Goal: Task Accomplishment & Management: Manage account settings

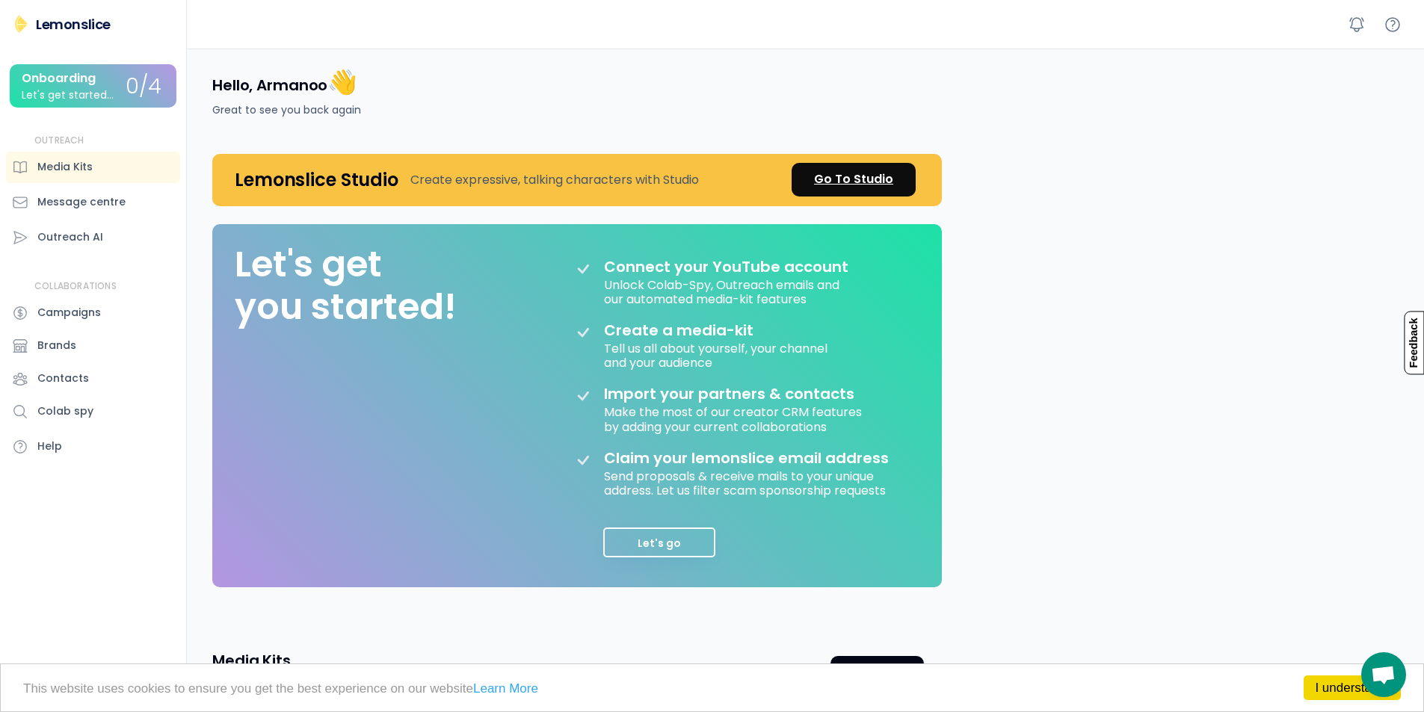
click at [835, 187] on div "Go To Studio" at bounding box center [853, 179] width 79 height 18
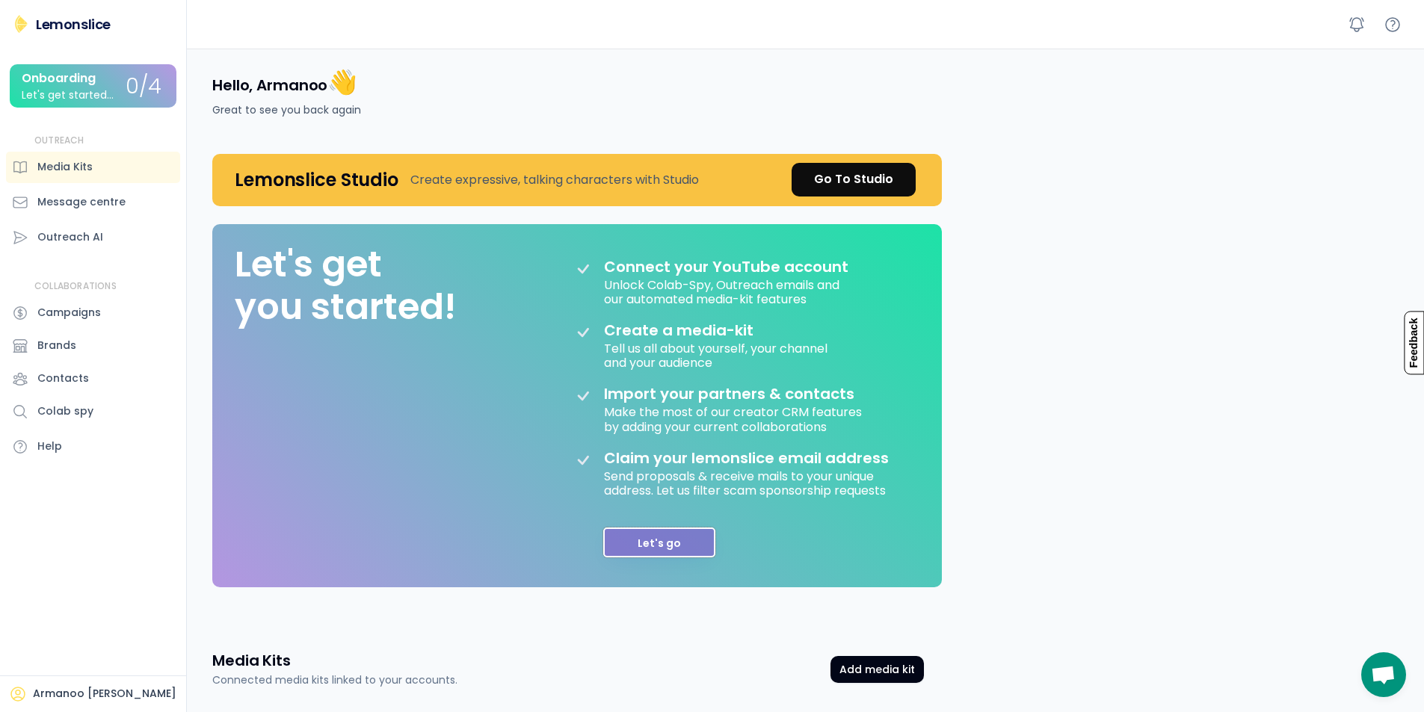
click at [631, 537] on button "Let's go" at bounding box center [659, 543] width 112 height 30
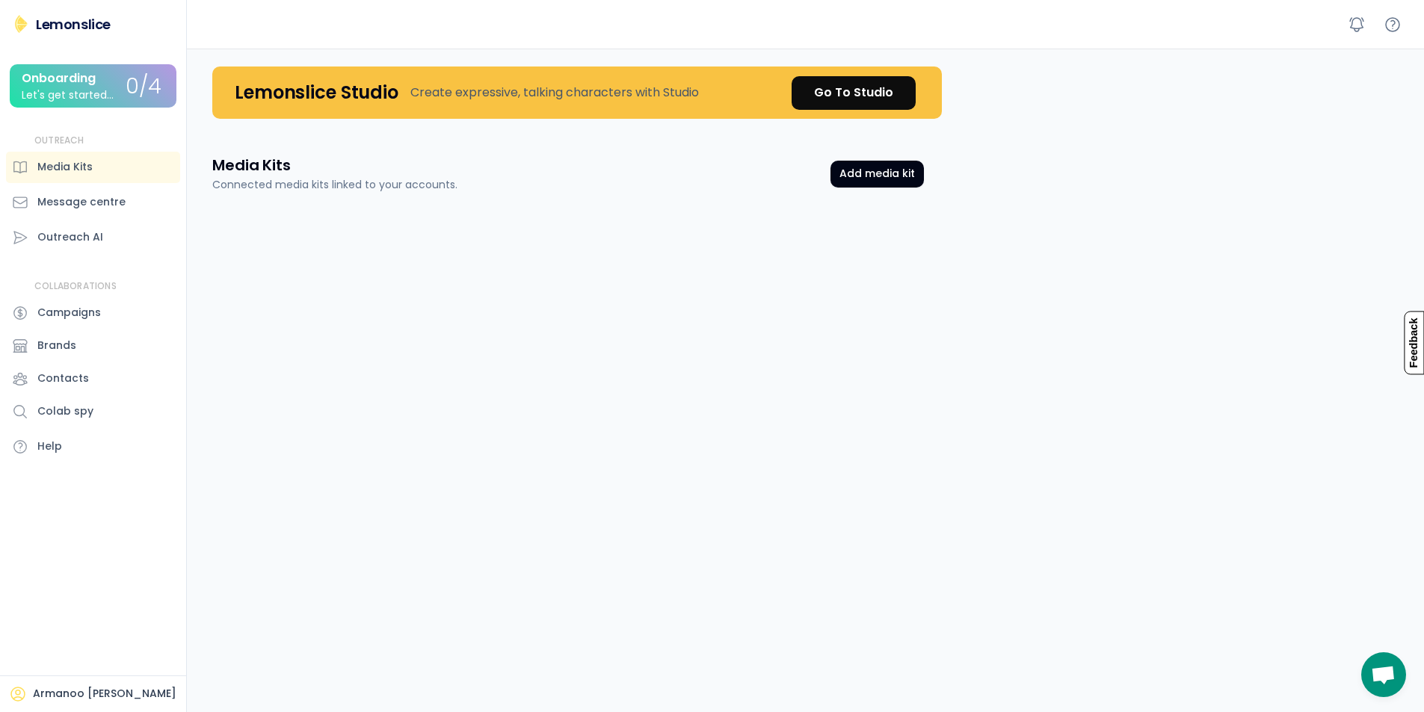
click at [84, 85] on div "Onboarding" at bounding box center [59, 78] width 74 height 13
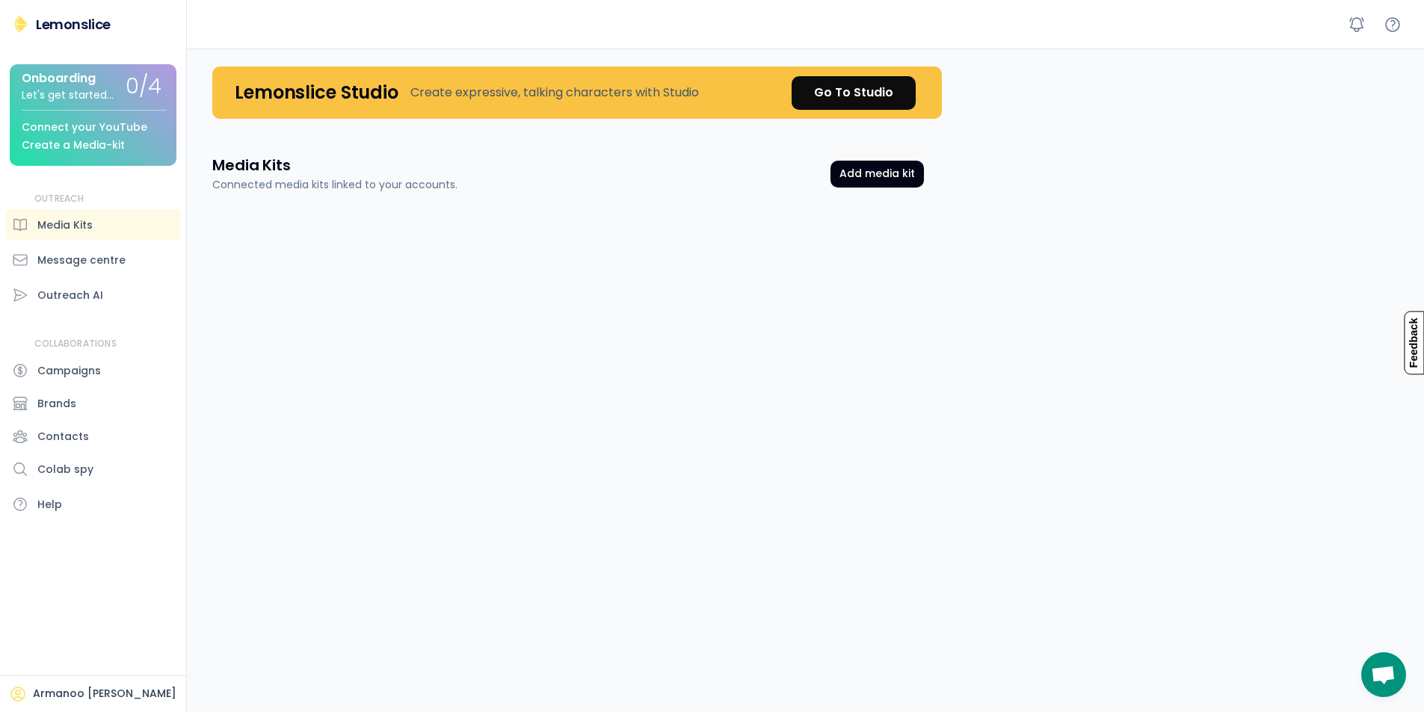
click at [84, 85] on div "Onboarding" at bounding box center [59, 78] width 74 height 13
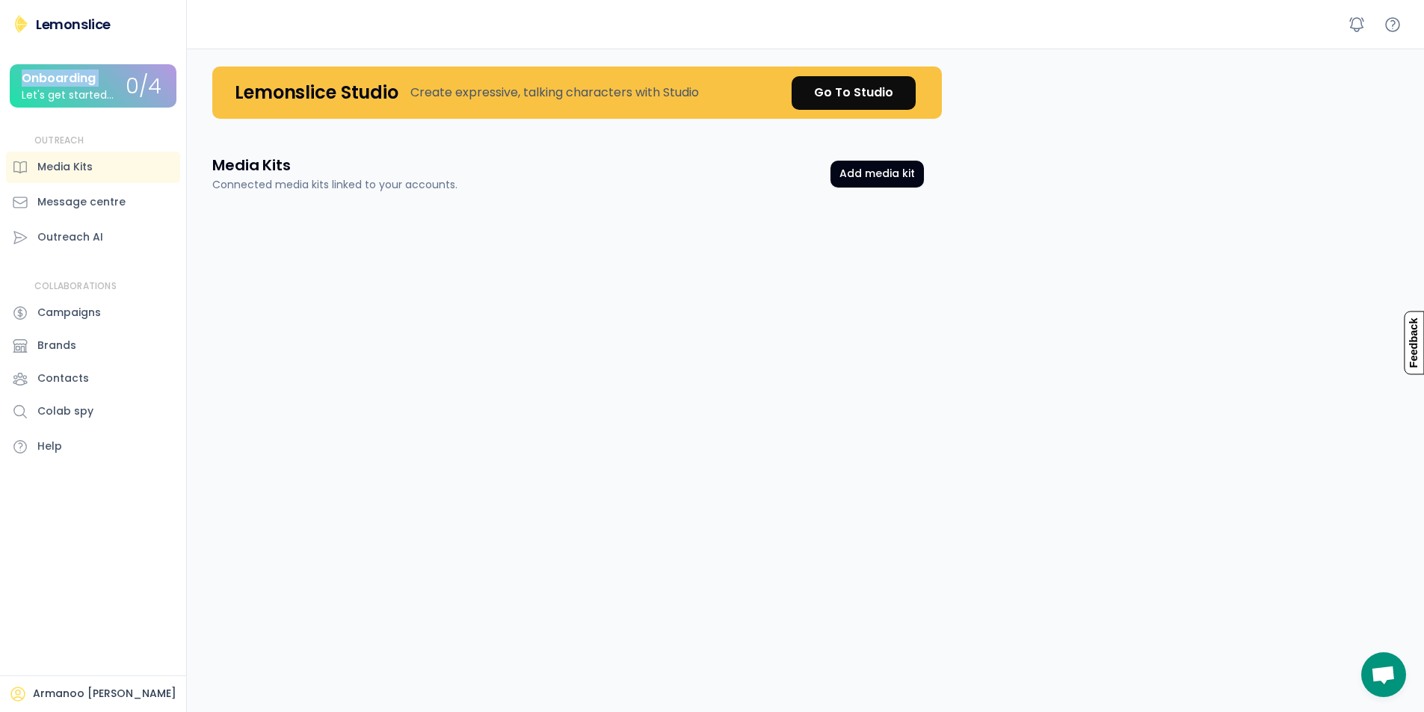
click at [84, 85] on div "Onboarding" at bounding box center [59, 78] width 74 height 13
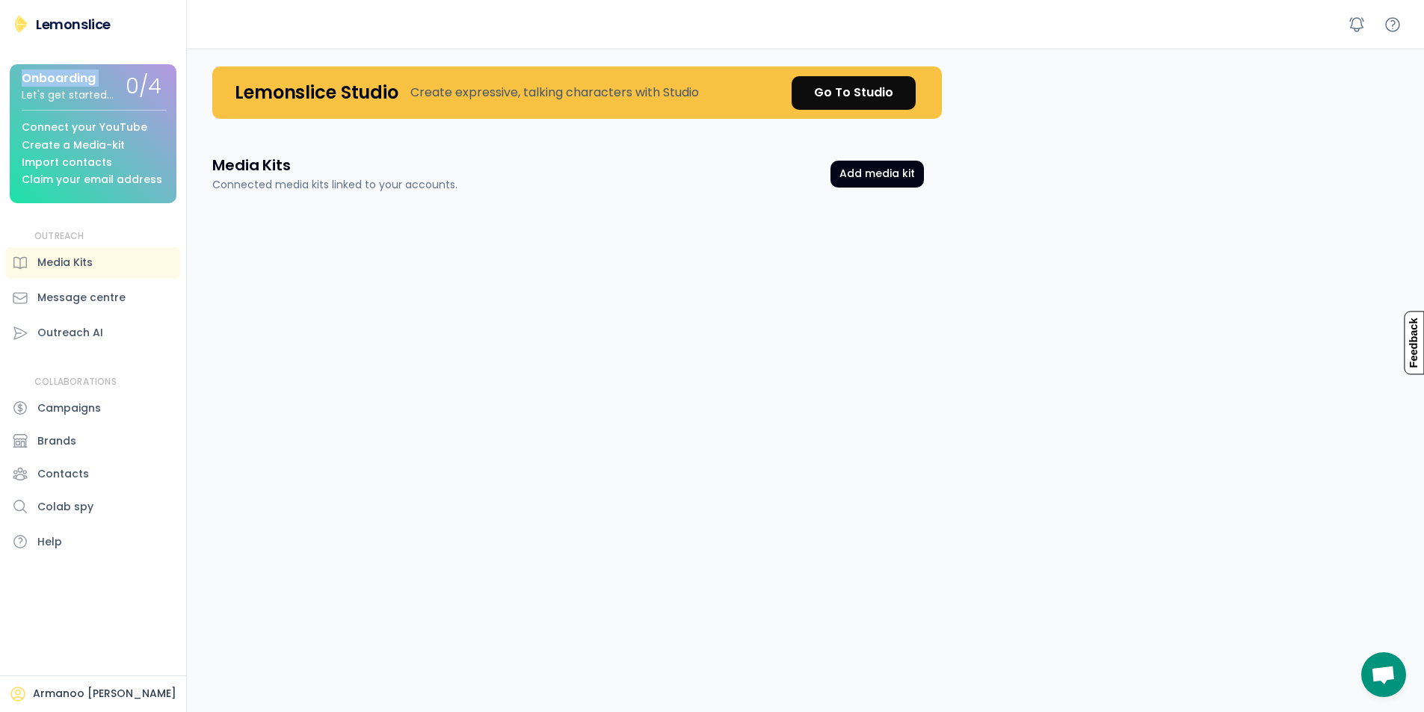
click at [84, 85] on div "Onboarding" at bounding box center [59, 78] width 74 height 13
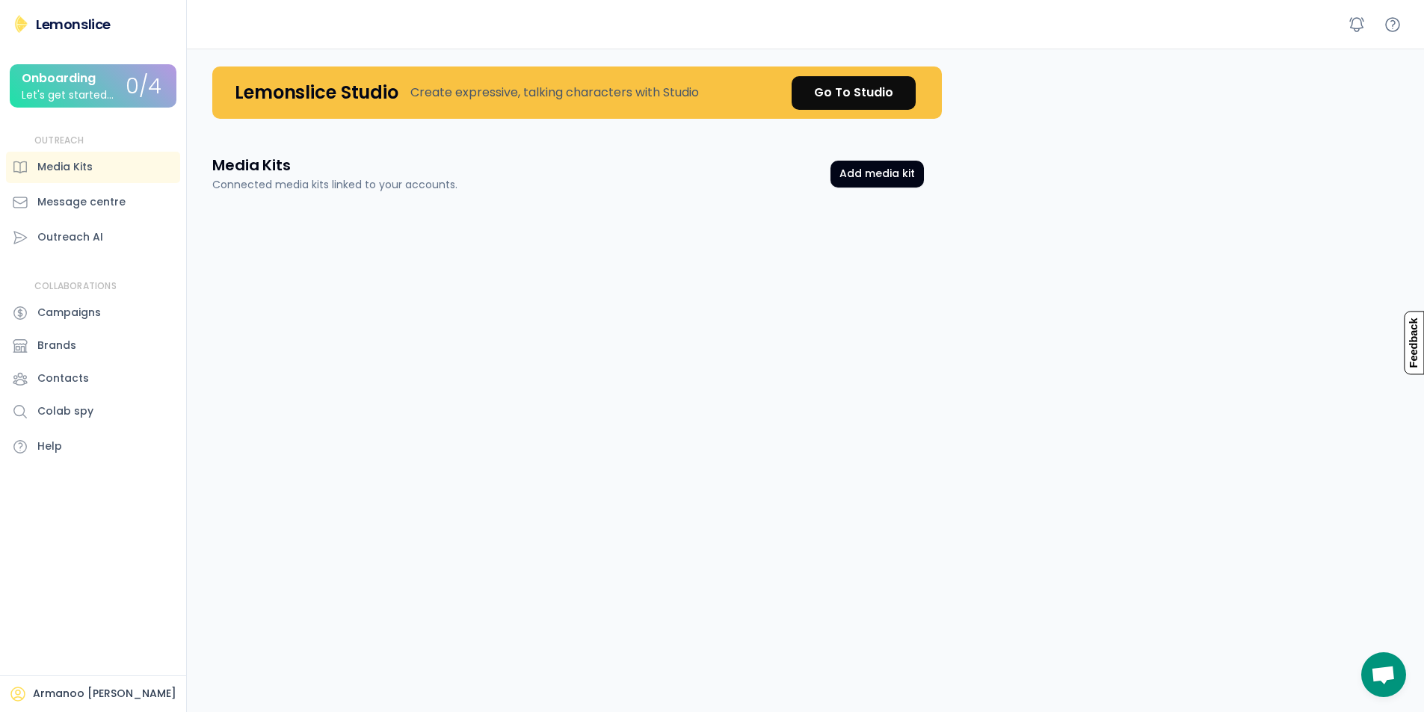
click at [106, 93] on div "Let's get started..." at bounding box center [68, 95] width 92 height 11
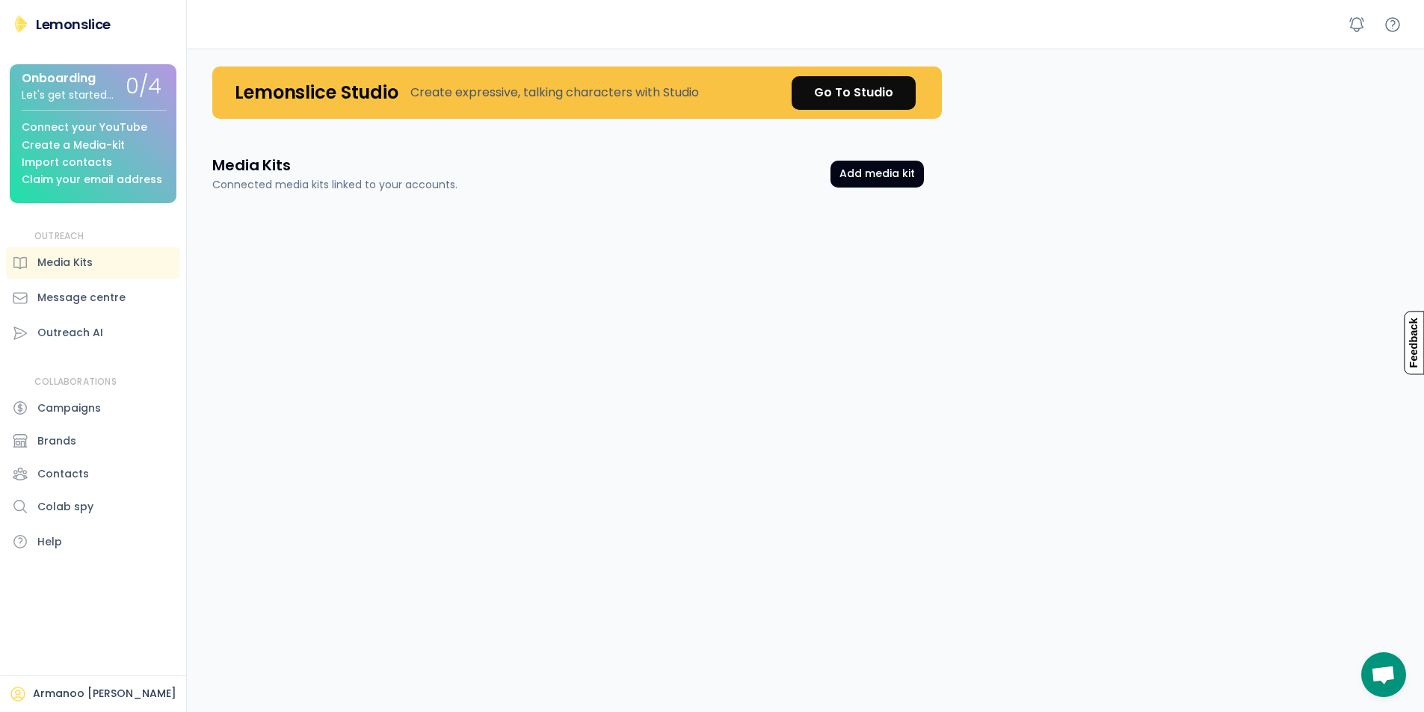
click at [95, 158] on div "Import contacts" at bounding box center [67, 162] width 90 height 11
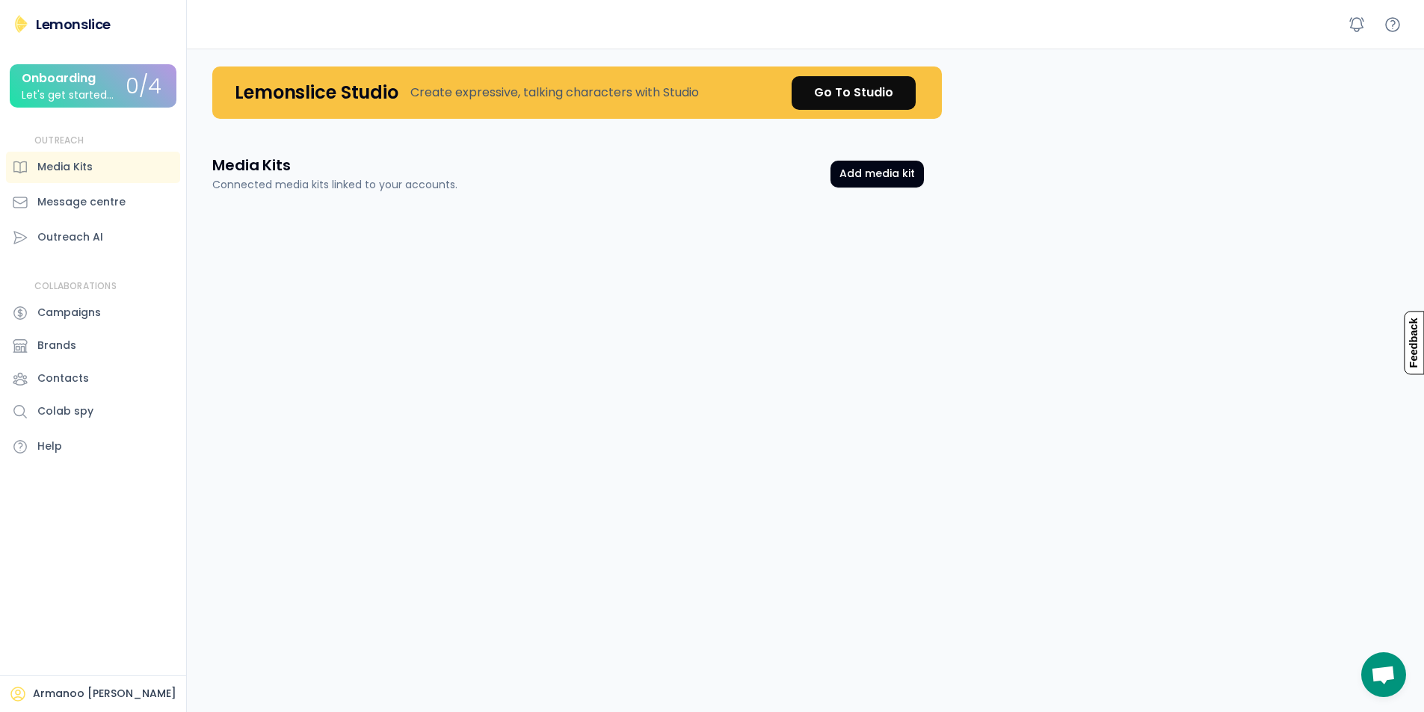
click at [86, 691] on div "Armanoo [PERSON_NAME]" at bounding box center [105, 694] width 144 height 15
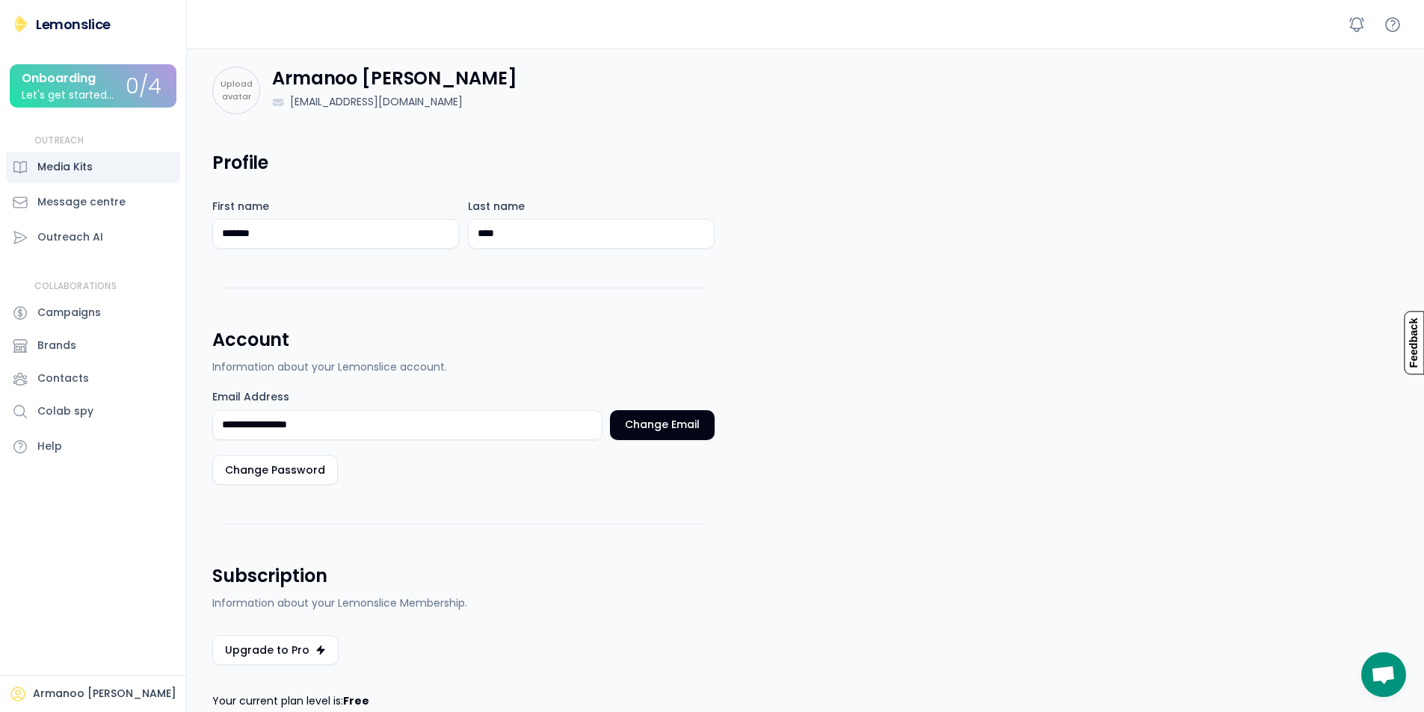
click at [61, 161] on div "Media Kits" at bounding box center [64, 167] width 55 height 16
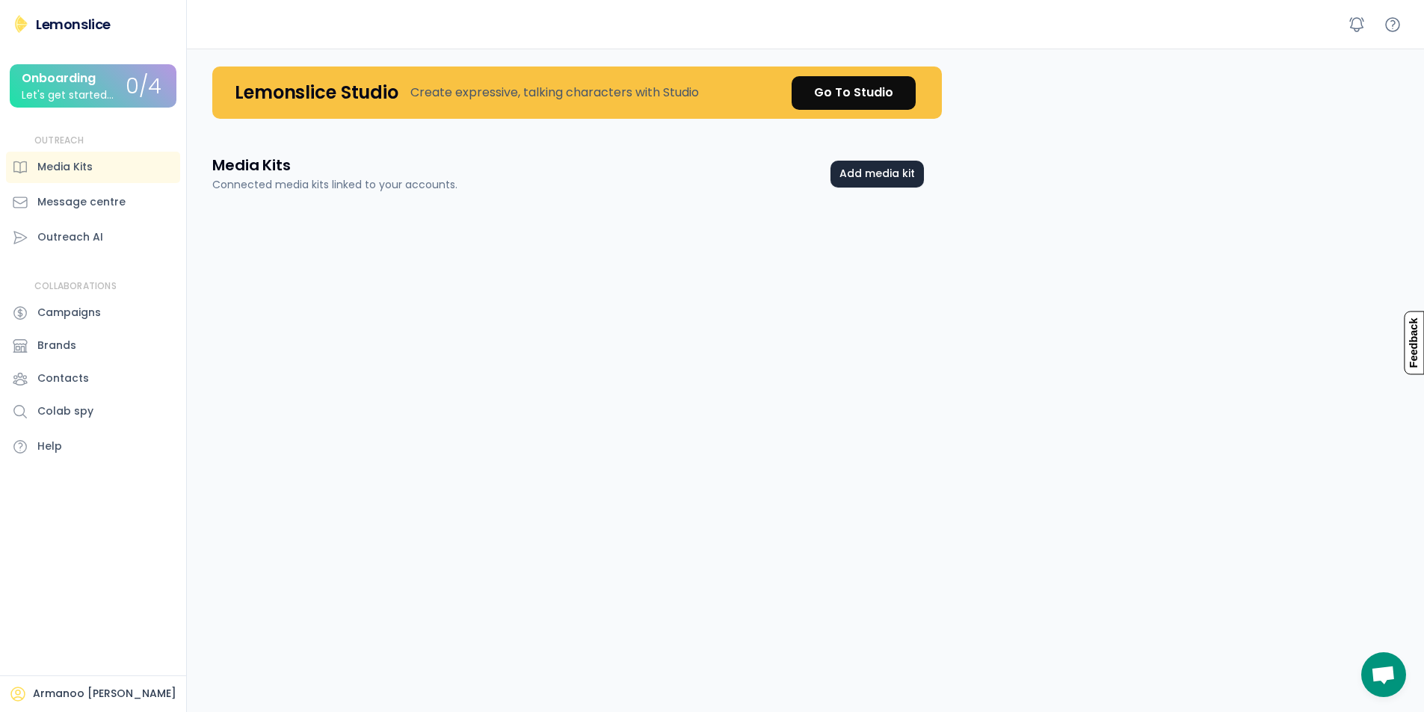
click at [903, 164] on button "Add media kit" at bounding box center [877, 174] width 93 height 27
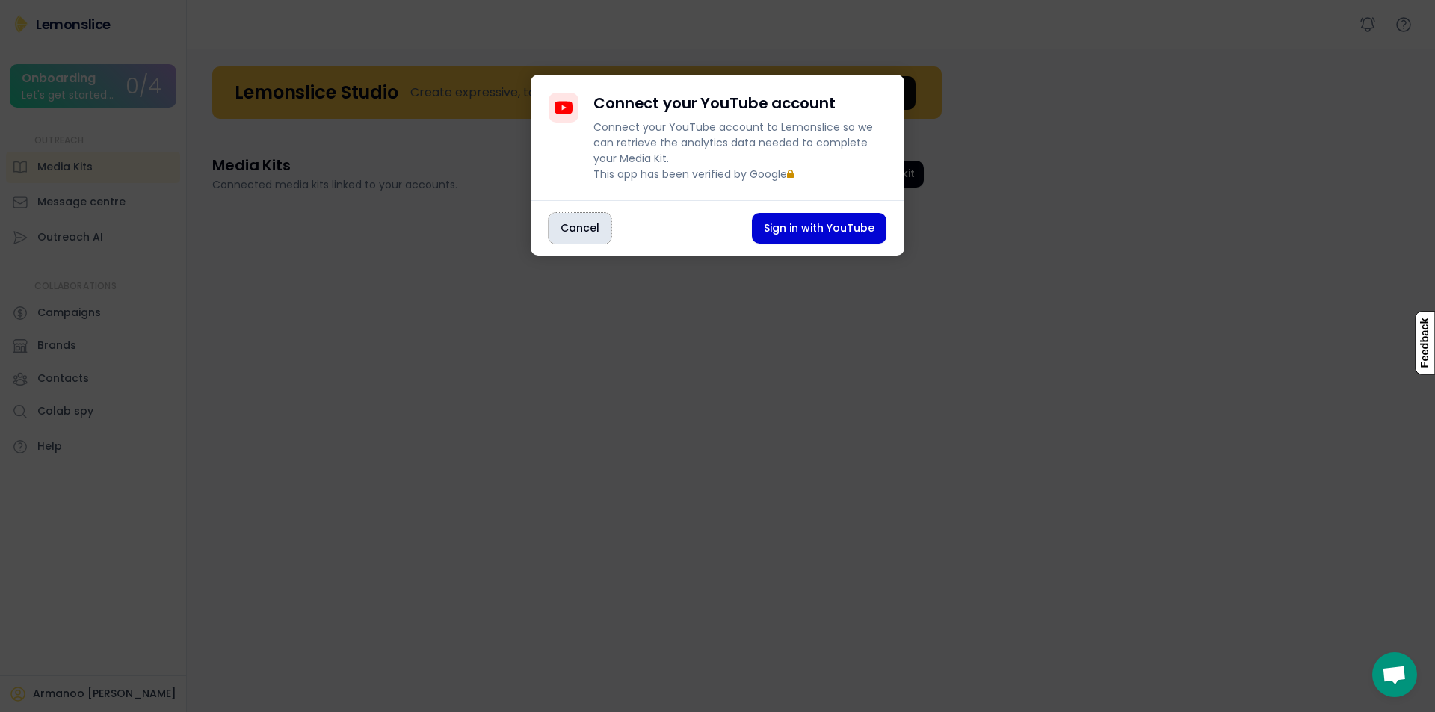
click at [560, 238] on button "Cancel" at bounding box center [580, 228] width 63 height 31
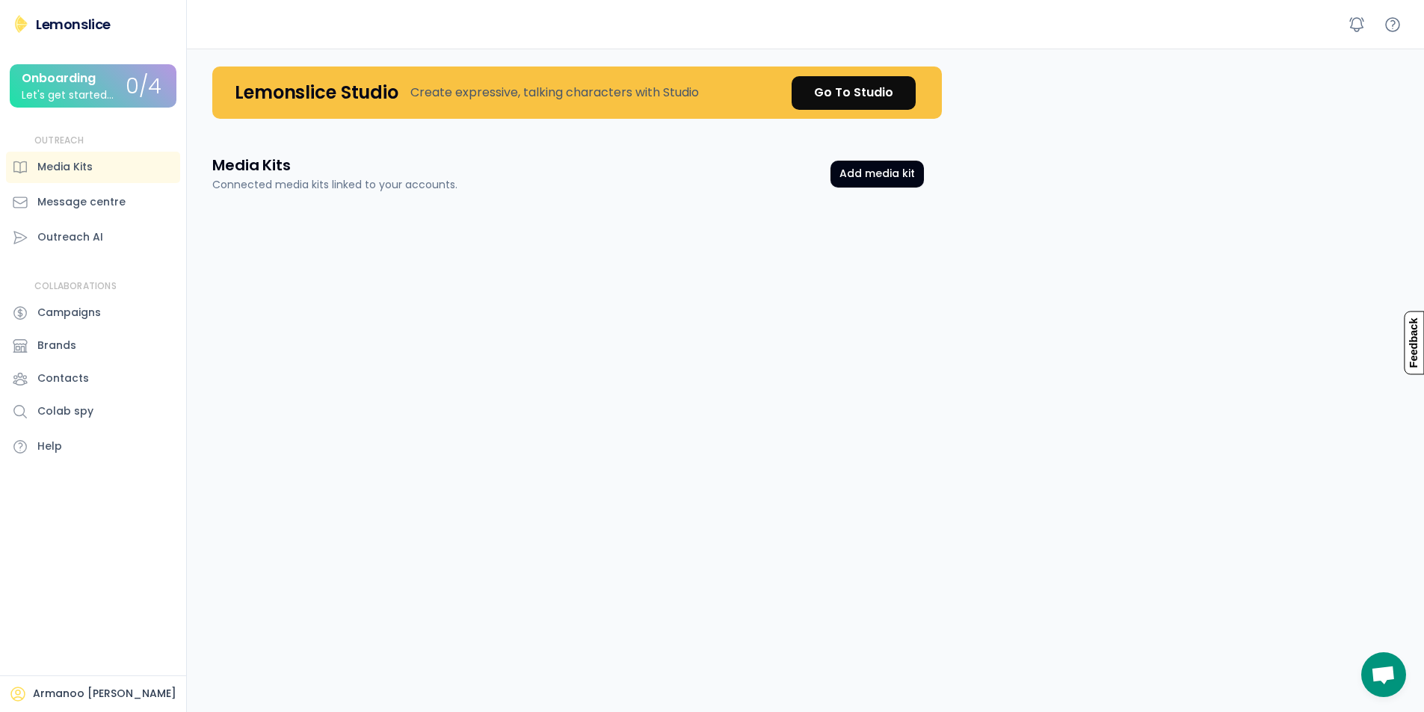
click at [1145, 371] on div "Hello, [PERSON_NAME] 👋 Great to see you back again Lemonslice Studio Create exp…" at bounding box center [809, 497] width 1230 height 897
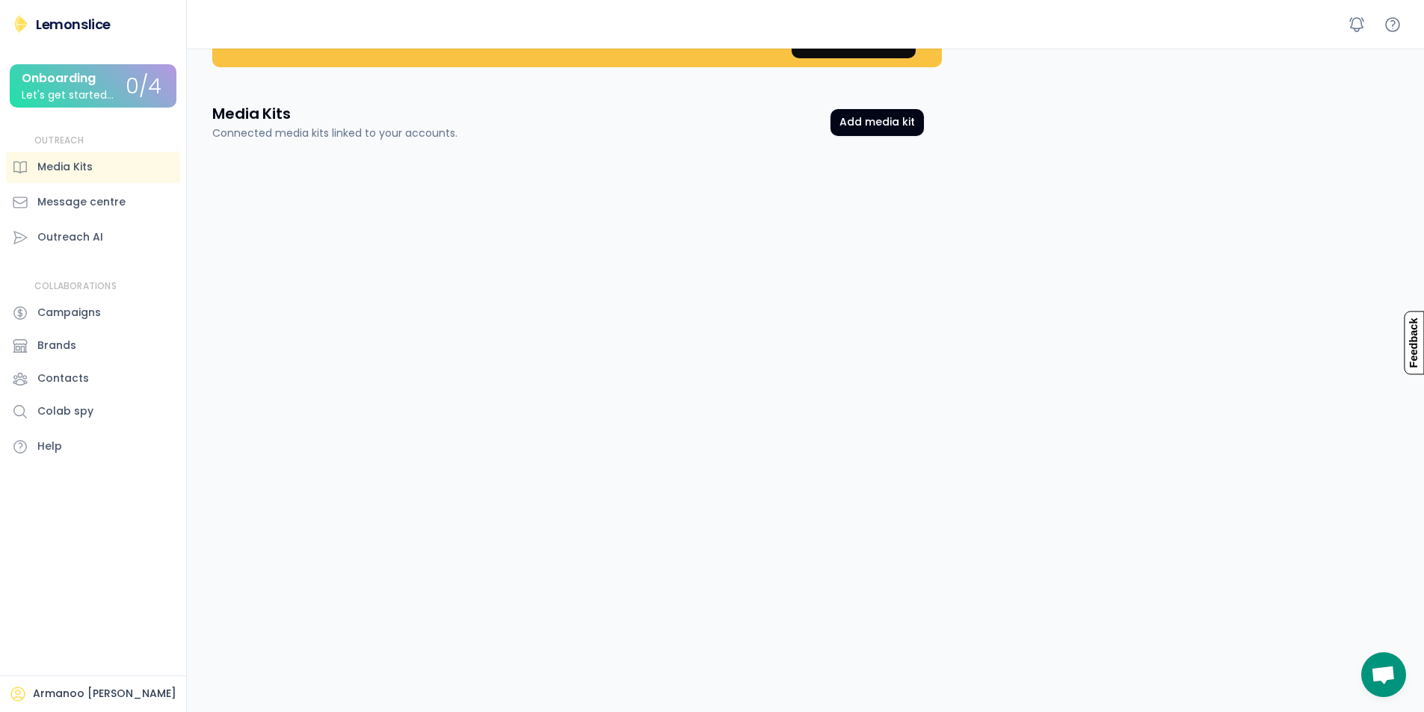
scroll to position [75, 0]
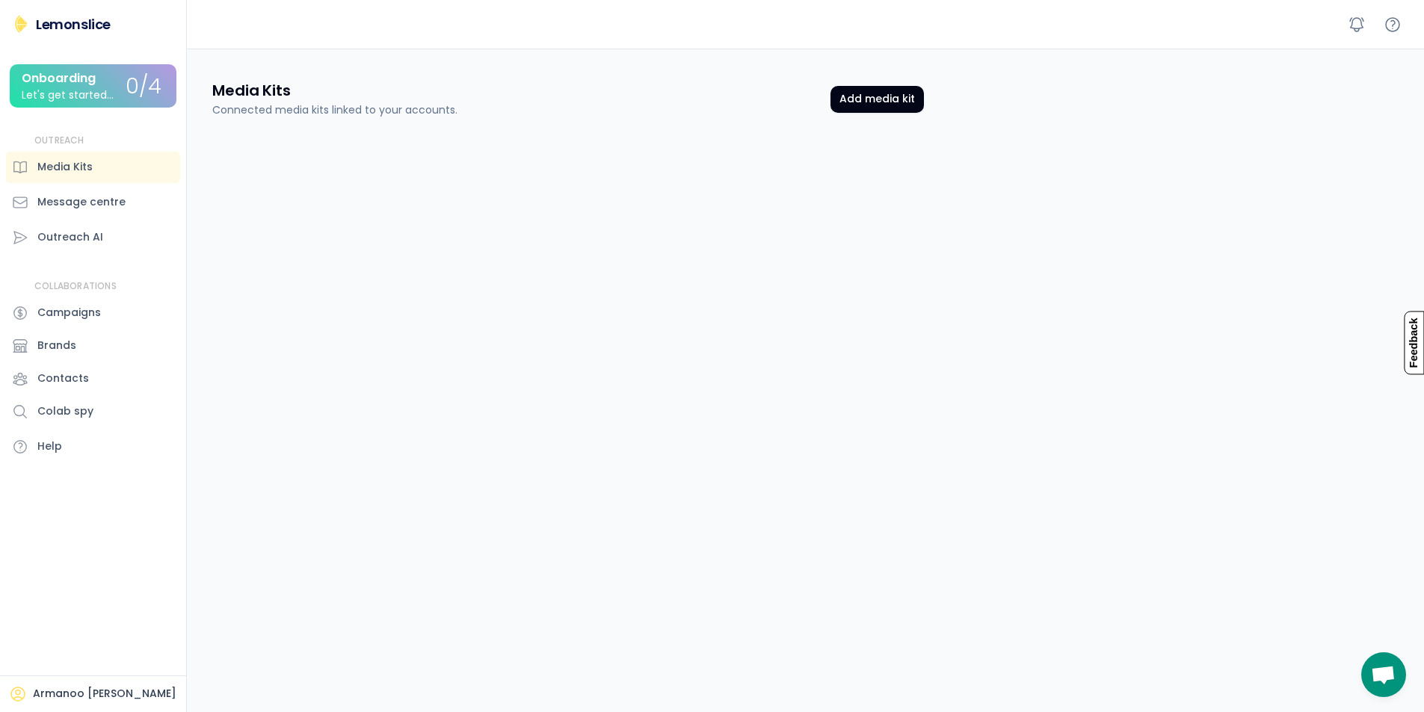
click at [55, 694] on div "Armanoo [PERSON_NAME]" at bounding box center [105, 694] width 144 height 15
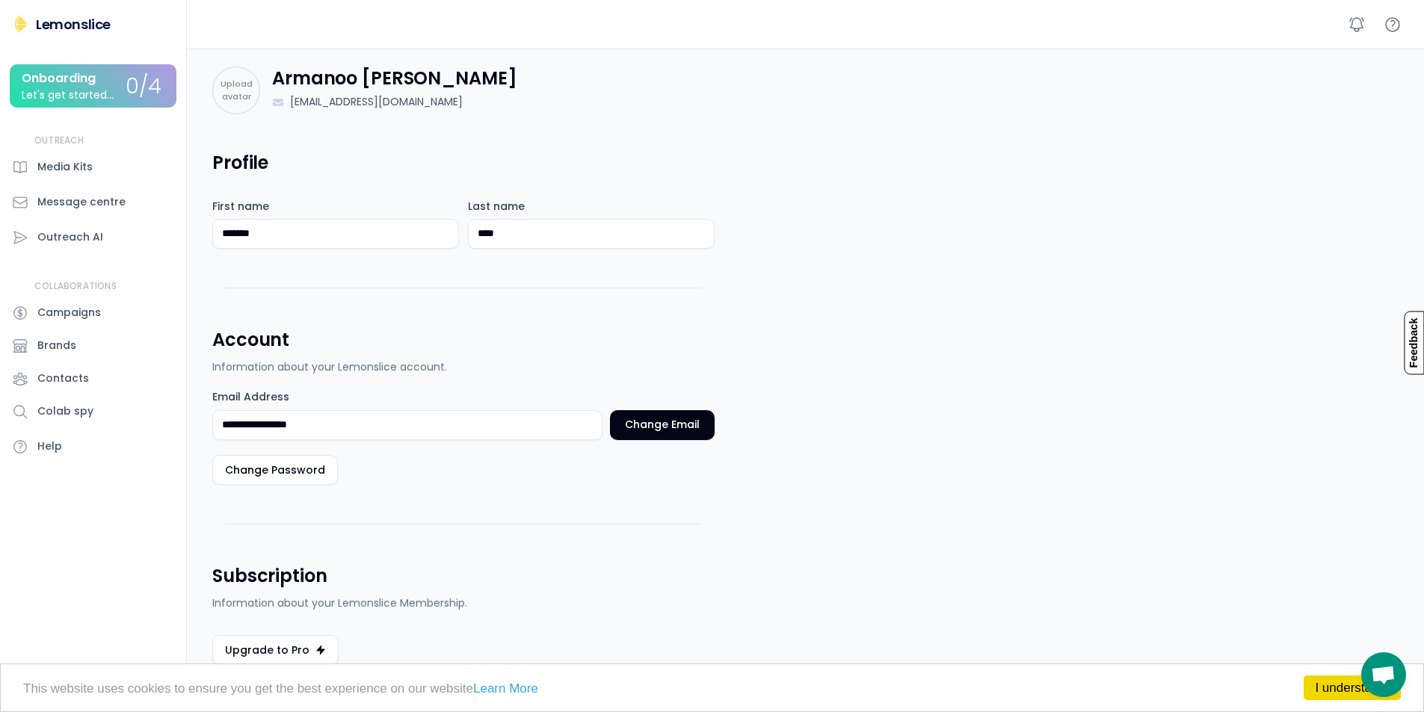
drag, startPoint x: 68, startPoint y: 20, endPoint x: 25, endPoint y: 27, distance: 43.9
click at [25, 27] on img at bounding box center [21, 24] width 18 height 18
click at [54, 24] on div "Lemonslice" at bounding box center [73, 24] width 75 height 19
click at [230, 127] on div "Upload avatar Armanoo [PERSON_NAME] [EMAIL_ADDRESS][DOMAIN_NAME]" at bounding box center [809, 91] width 1230 height 84
click at [295, 99] on div "[EMAIL_ADDRESS][DOMAIN_NAME]" at bounding box center [376, 102] width 173 height 16
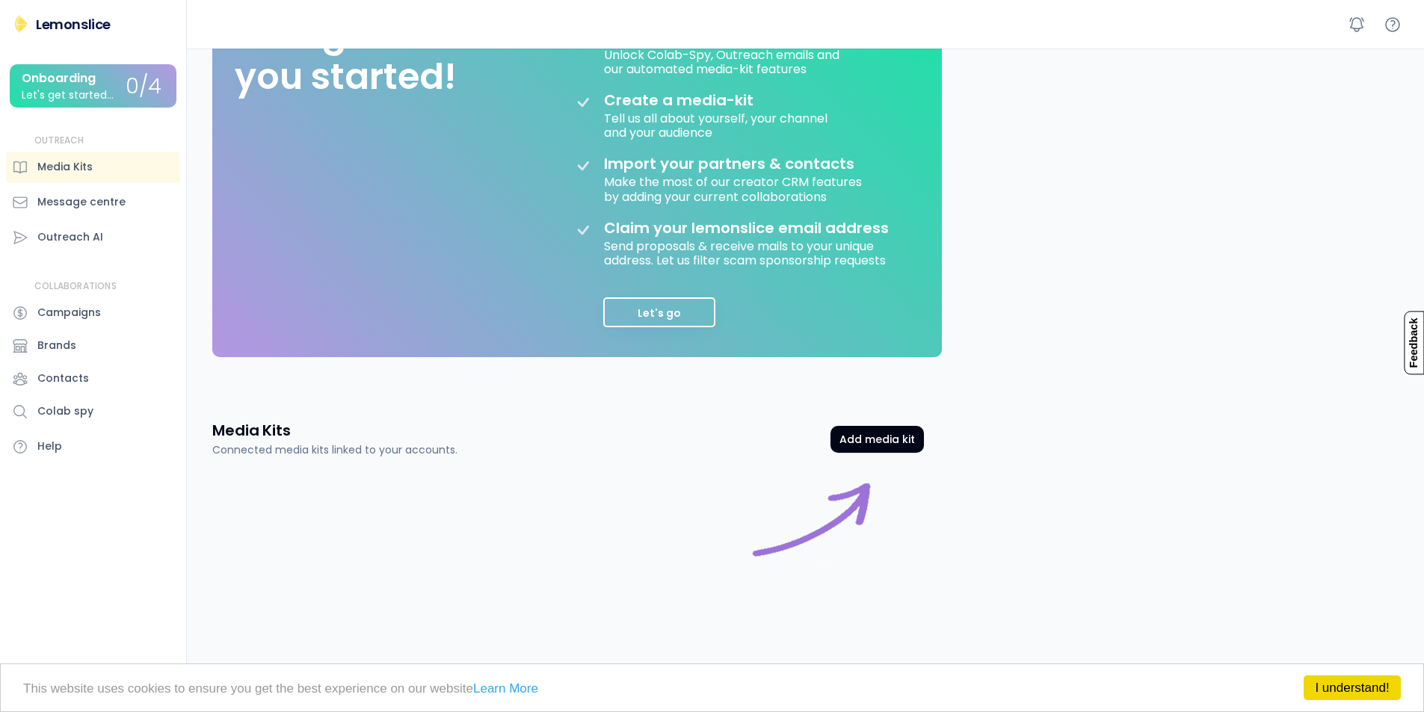
scroll to position [233, 0]
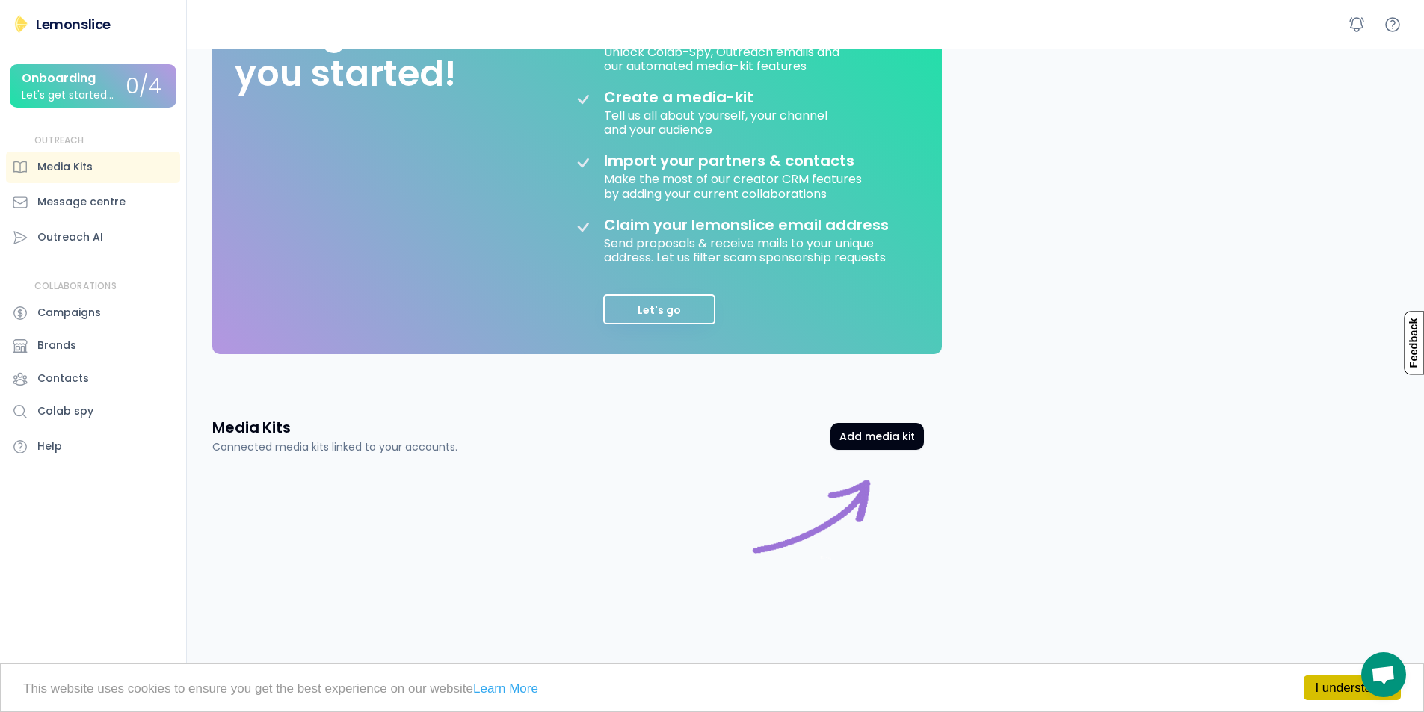
click at [1346, 682] on link "I understand!" at bounding box center [1352, 688] width 97 height 25
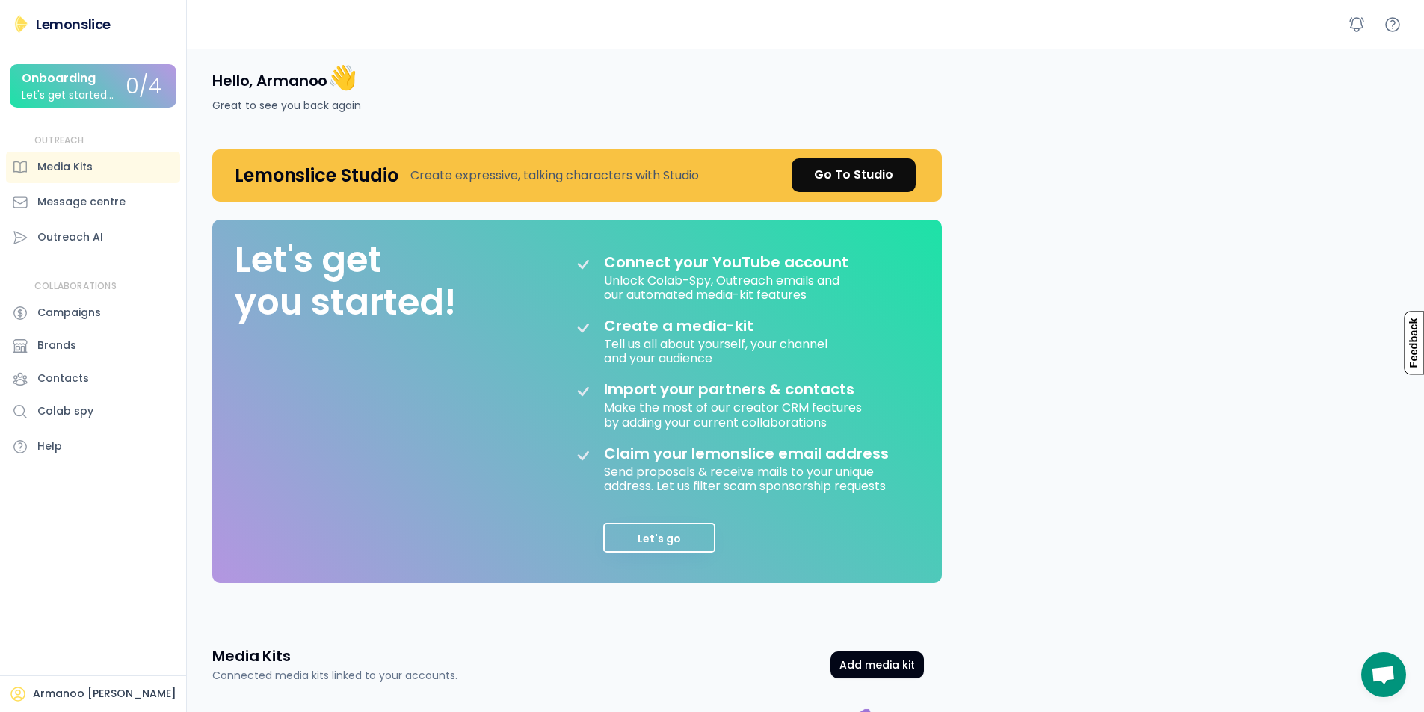
scroll to position [0, 0]
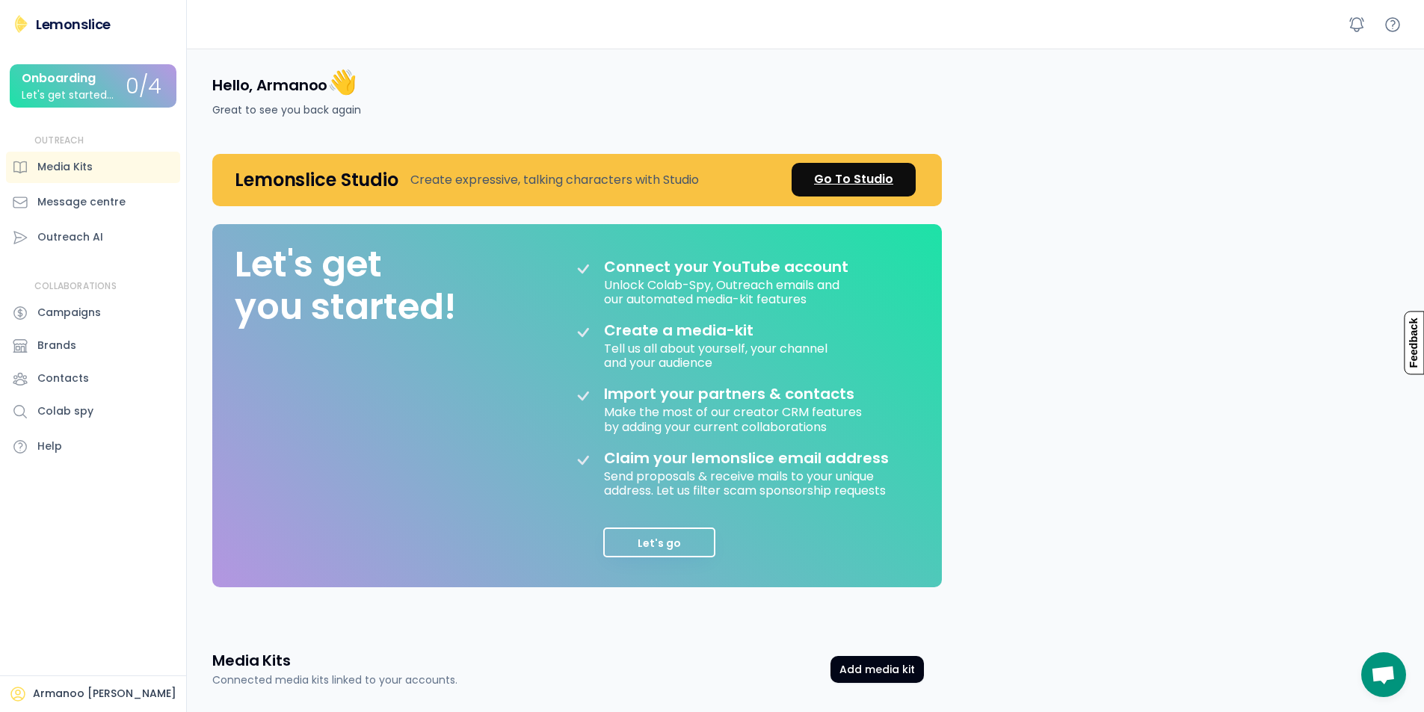
click at [856, 181] on div "Go To Studio" at bounding box center [853, 179] width 79 height 18
